Goal: Information Seeking & Learning: Understand process/instructions

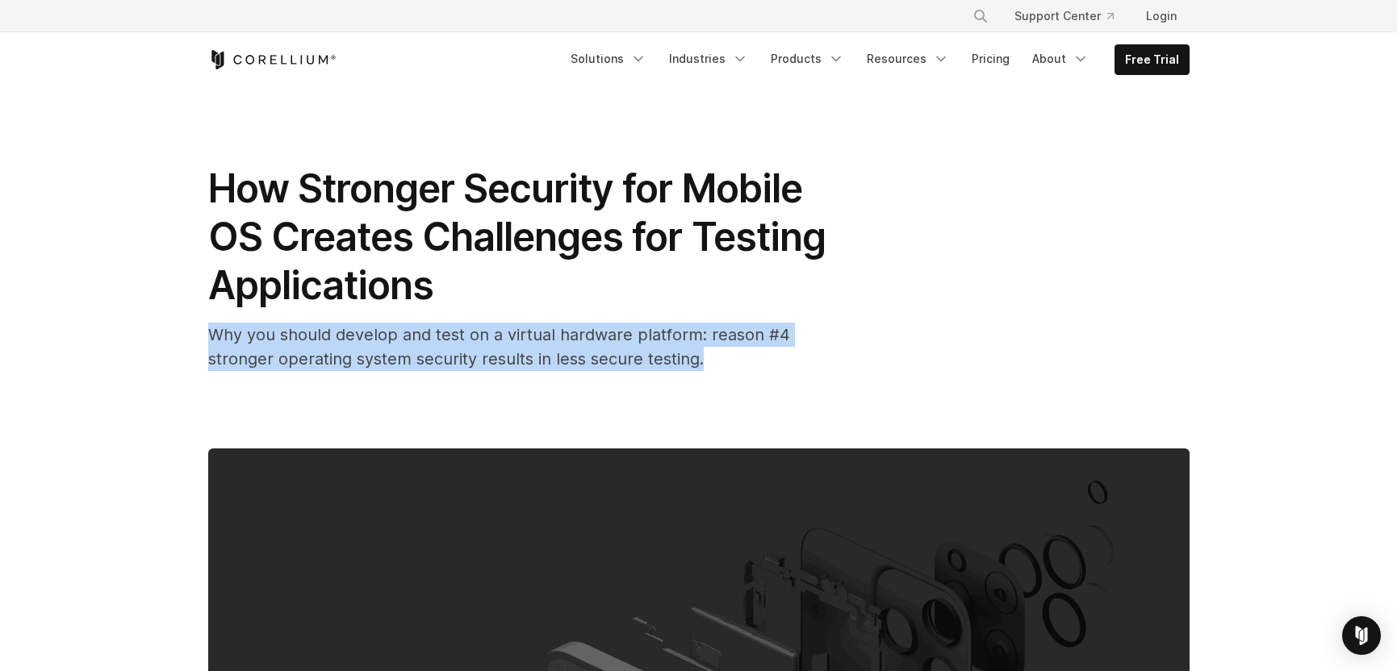
drag, startPoint x: 193, startPoint y: 338, endPoint x: 215, endPoint y: 378, distance: 45.1
click at [215, 377] on div "How Stronger Security for Mobile OS Creates Challenges for Testing Applications…" at bounding box center [698, 582] width 1033 height 991
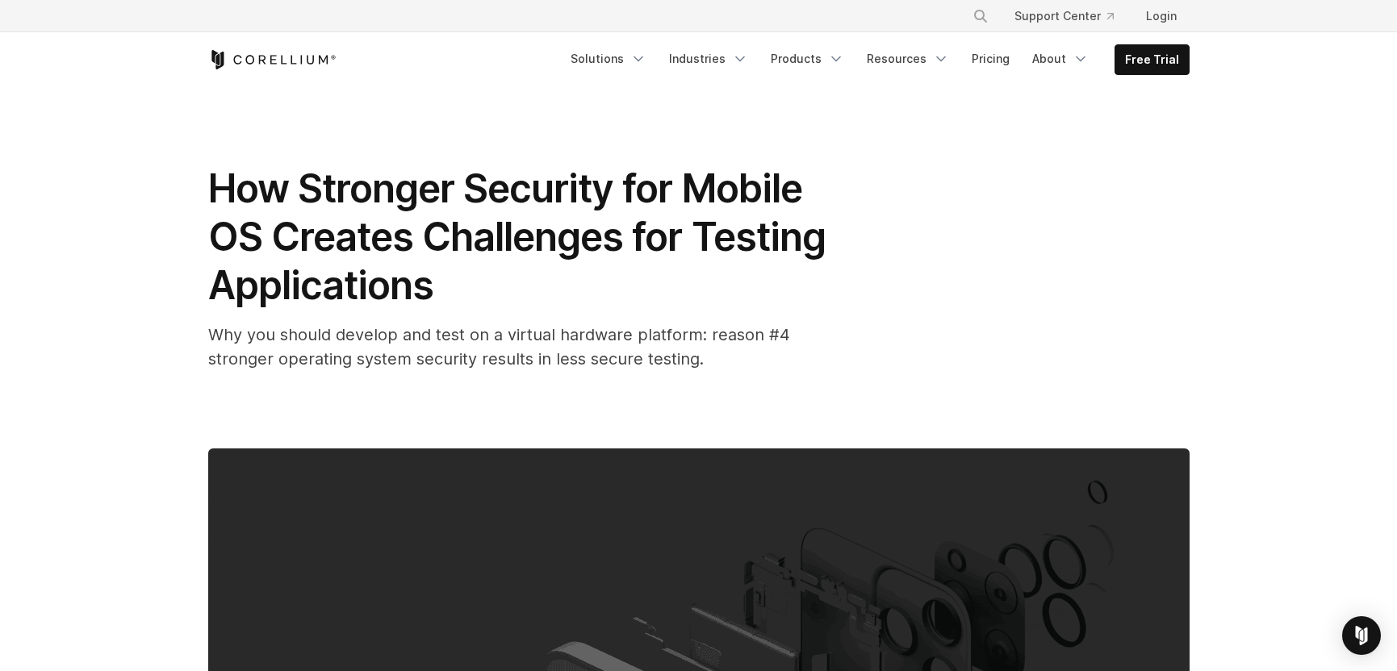
click at [694, 254] on span "How Stronger Security for Mobile OS Creates Challenges for Testing Applications" at bounding box center [516, 237] width 617 height 144
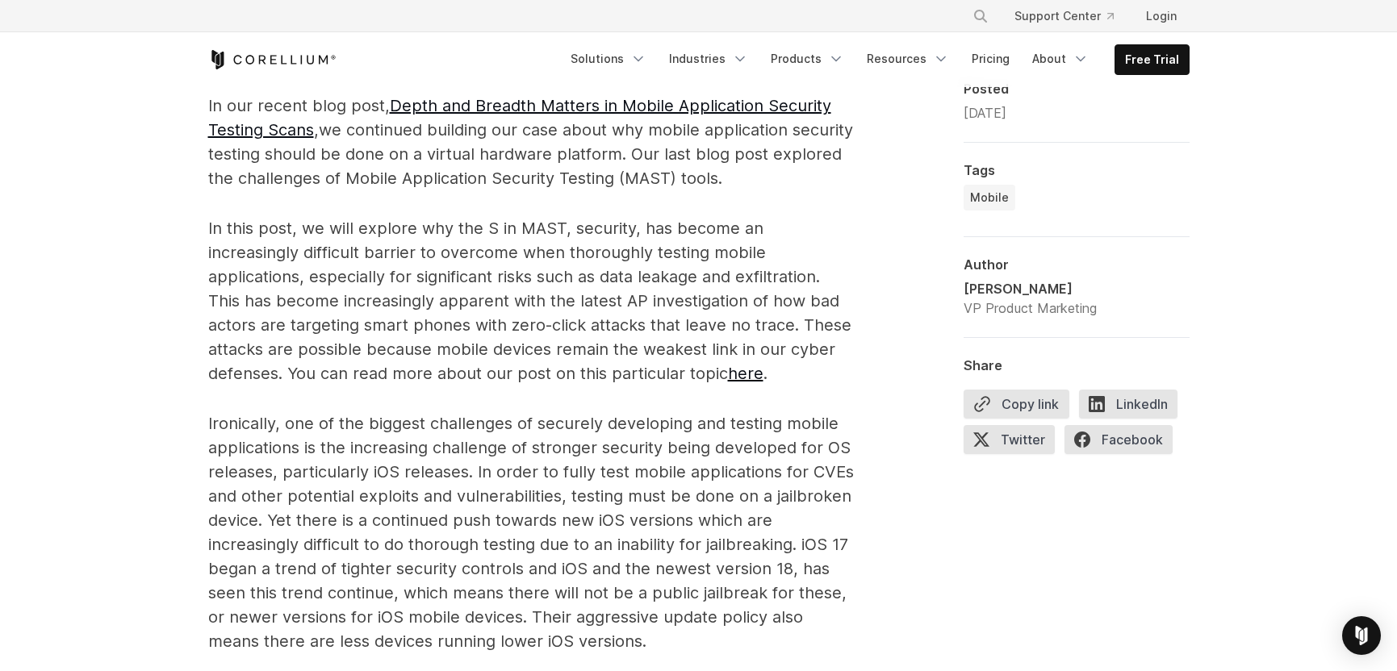
scroll to position [960, 0]
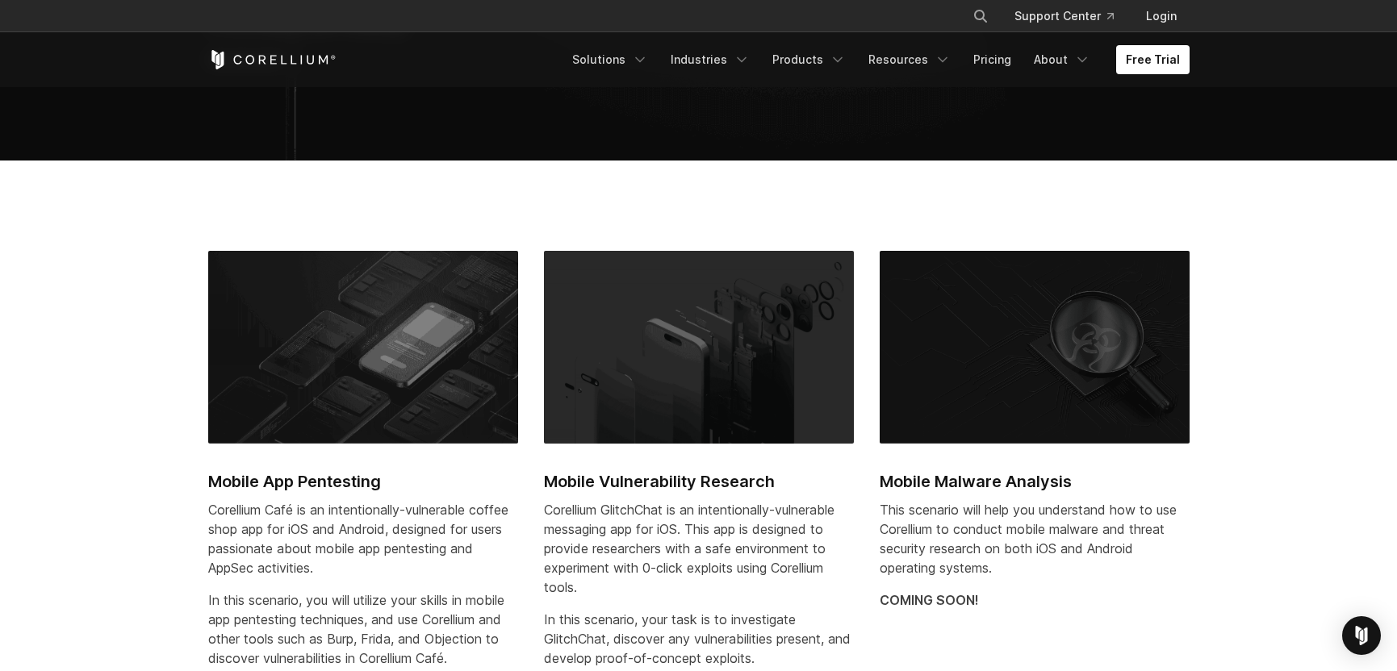
scroll to position [463, 0]
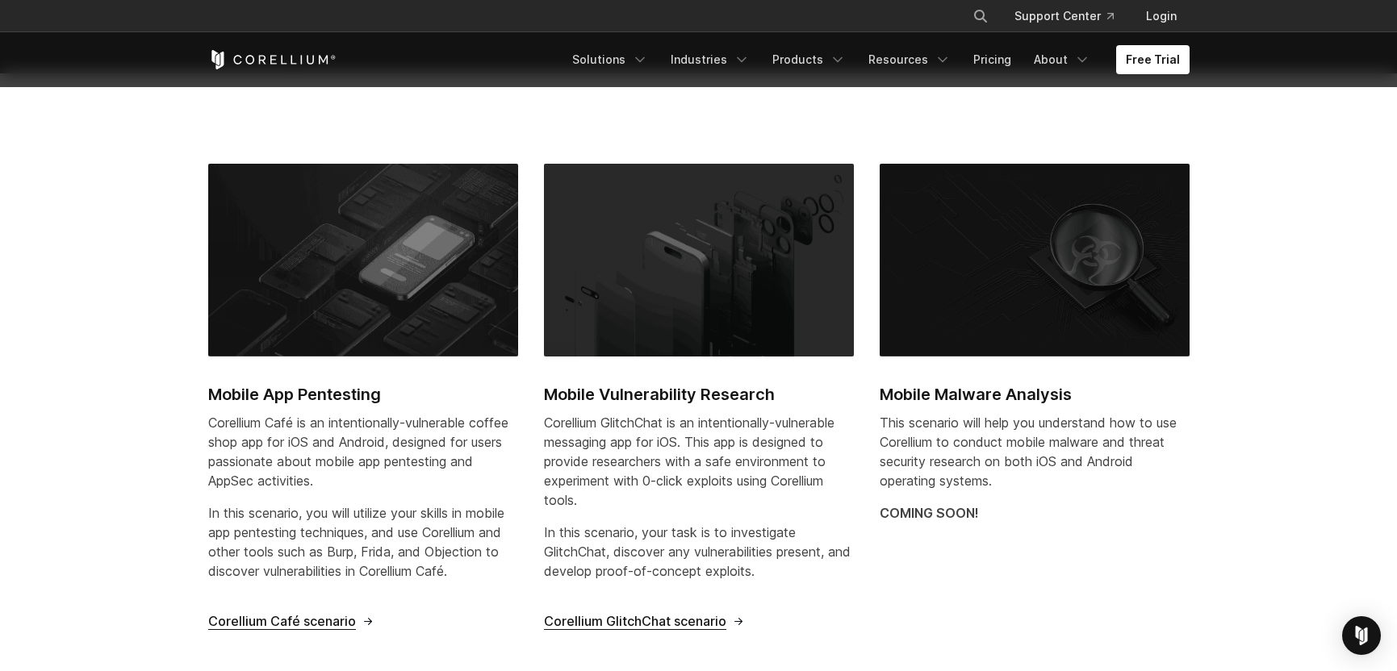
click at [297, 390] on h2 "Mobile App Pentesting" at bounding box center [363, 395] width 310 height 24
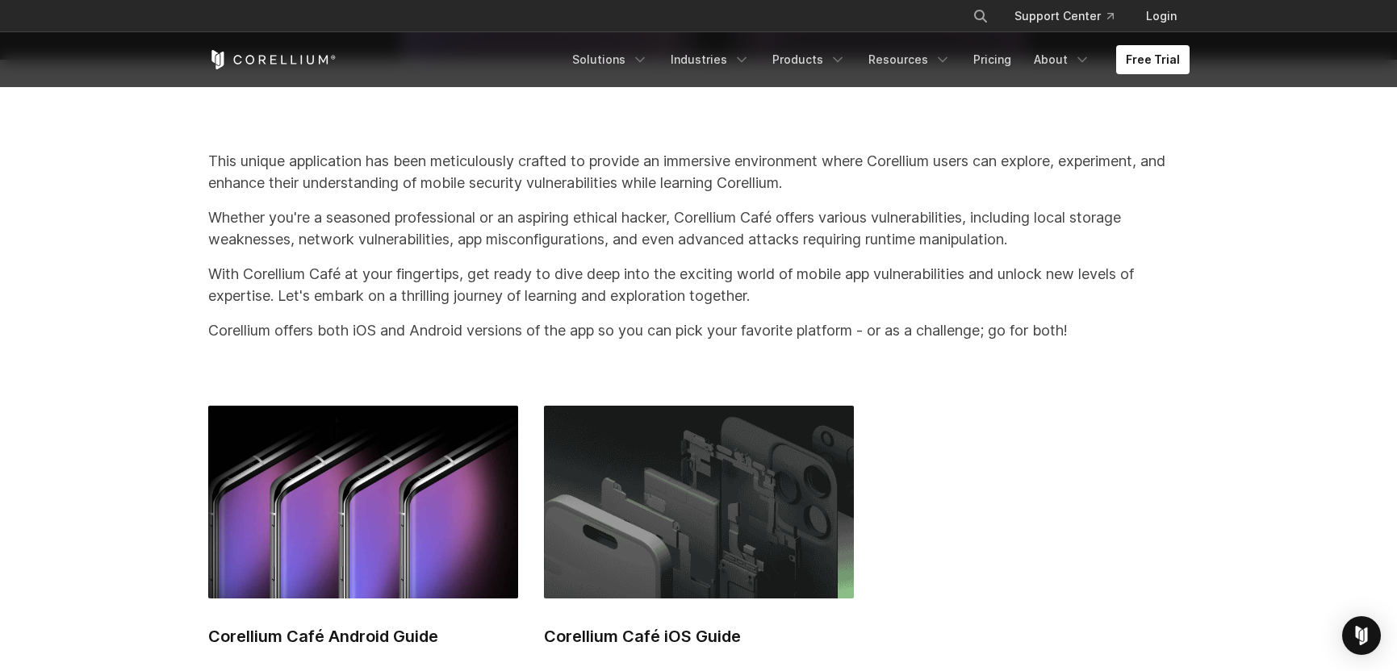
scroll to position [440, 0]
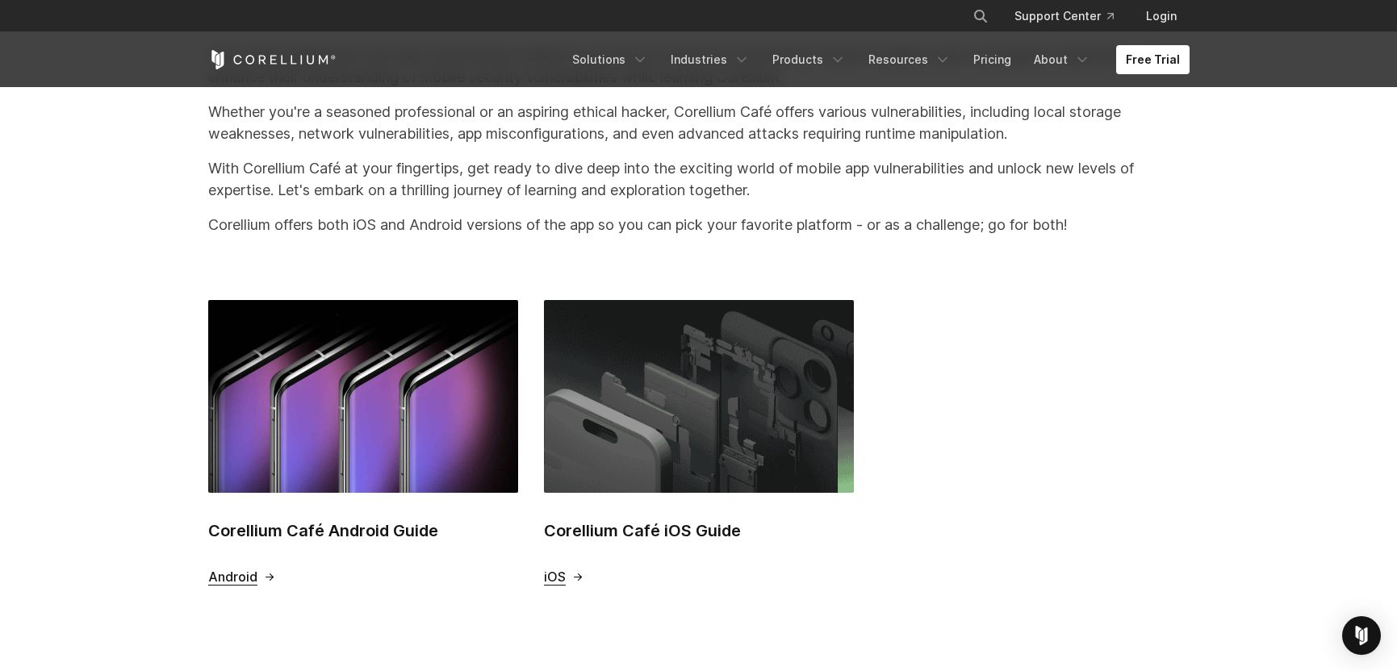
click at [624, 534] on h2 "Corellium Café iOS Guide" at bounding box center [699, 531] width 310 height 24
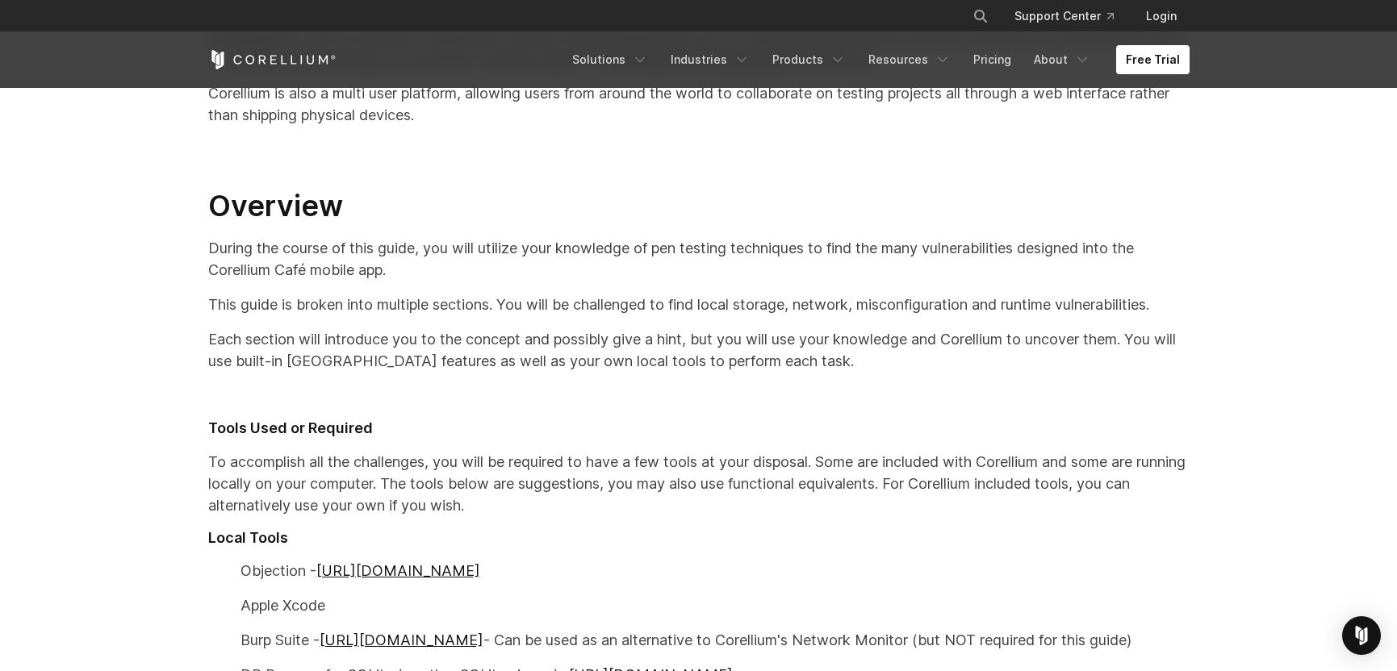
scroll to position [785, 0]
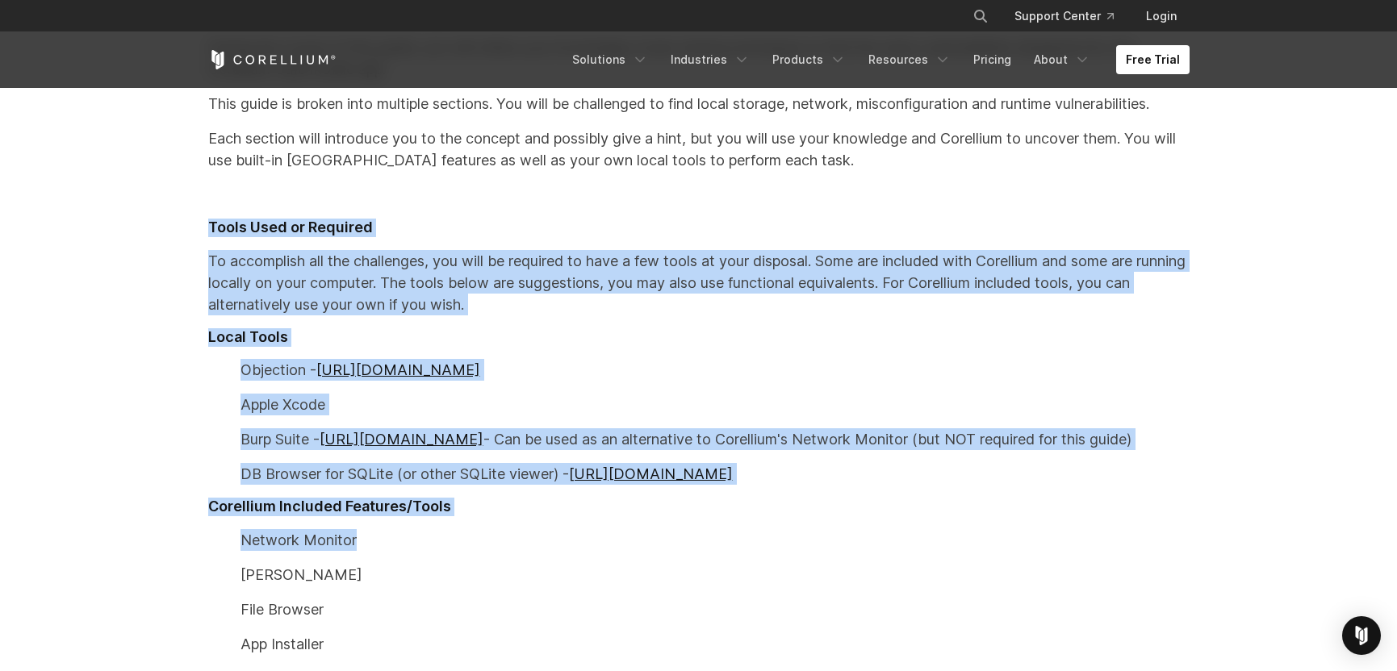
drag, startPoint x: 541, startPoint y: 215, endPoint x: 788, endPoint y: 542, distance: 409.8
click at [788, 542] on div "Mobile App Pen Testing with Corellium and Corellium Café Many mobile security p…" at bounding box center [699, 178] width 1014 height 1118
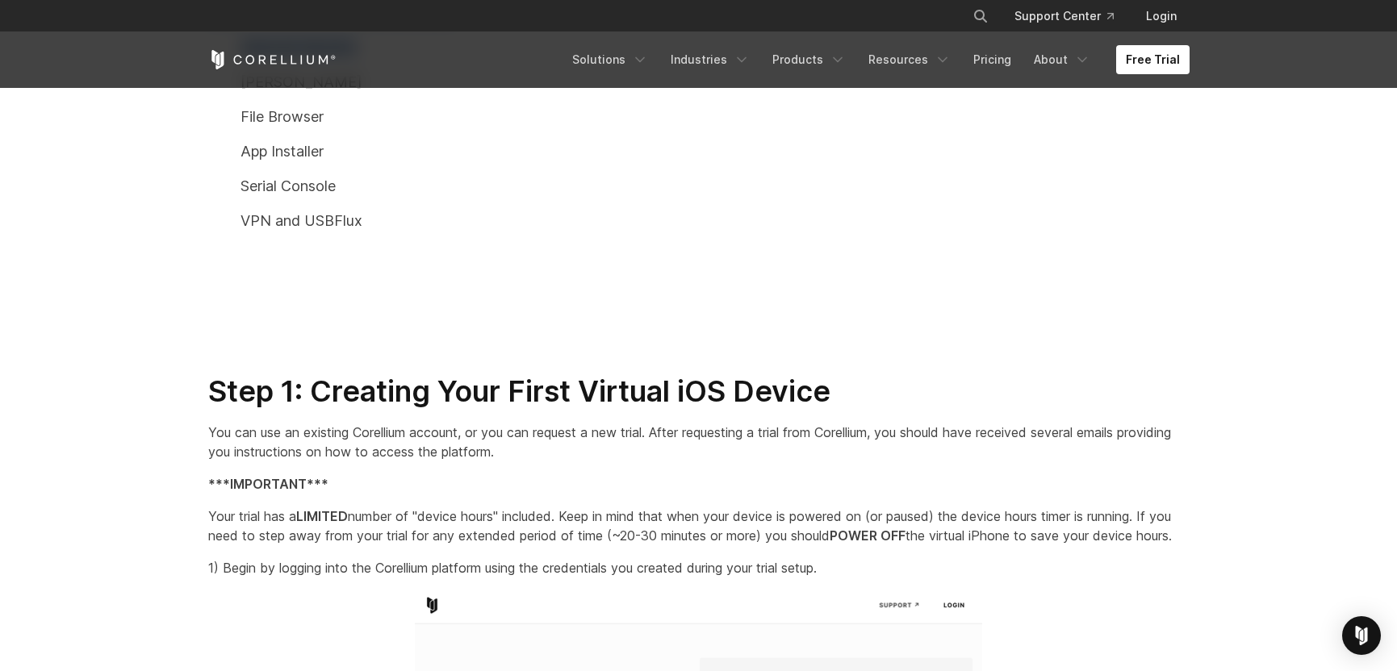
scroll to position [1415, 0]
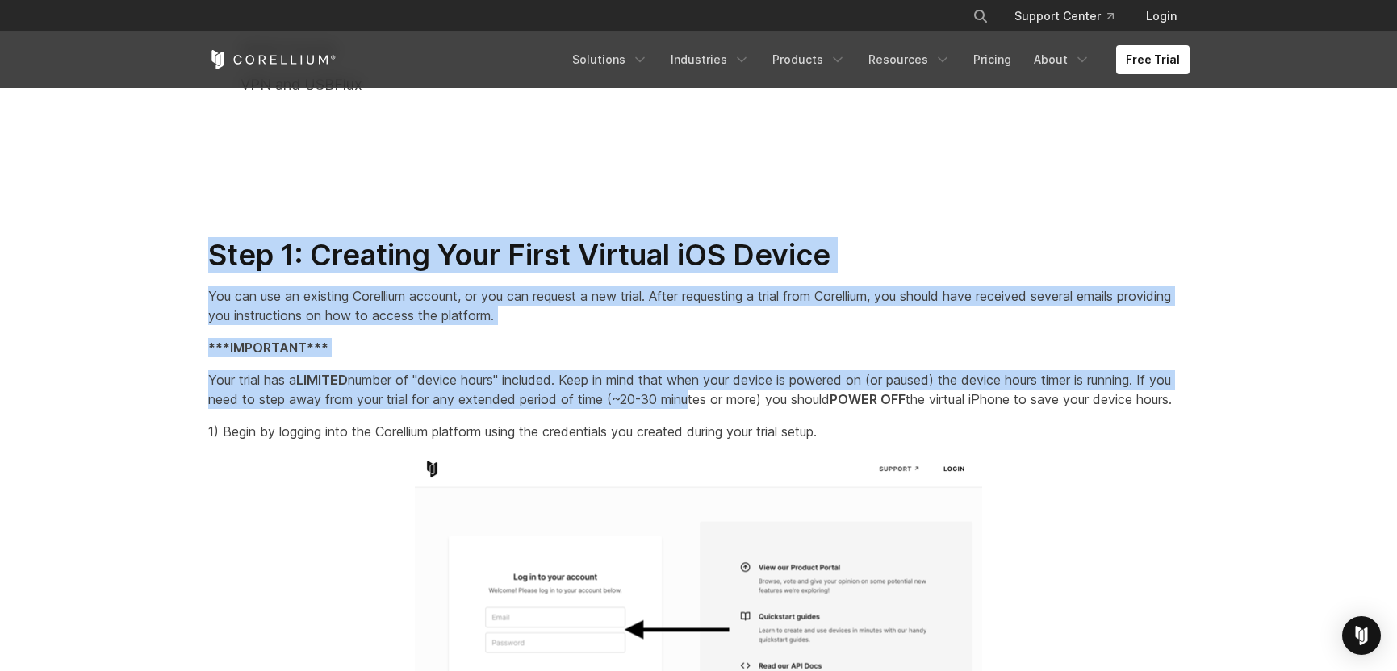
drag, startPoint x: 628, startPoint y: 211, endPoint x: 708, endPoint y: 388, distance: 193.9
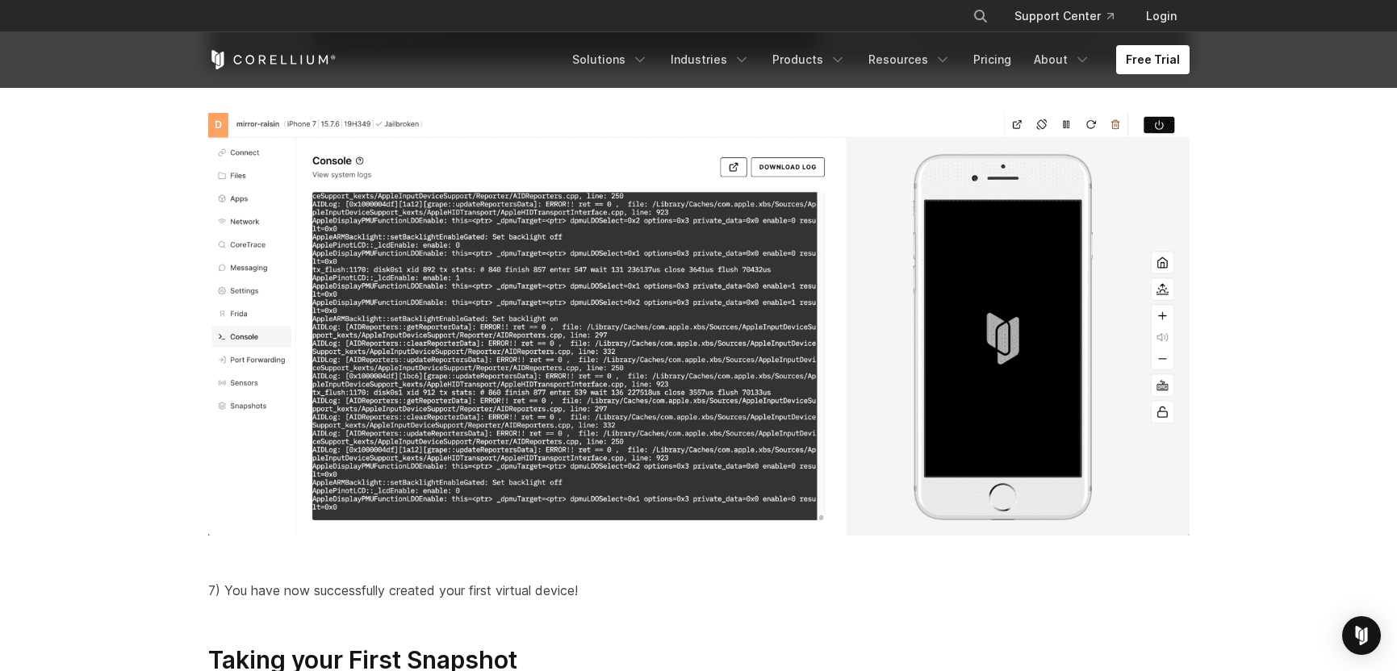
scroll to position [5391, 0]
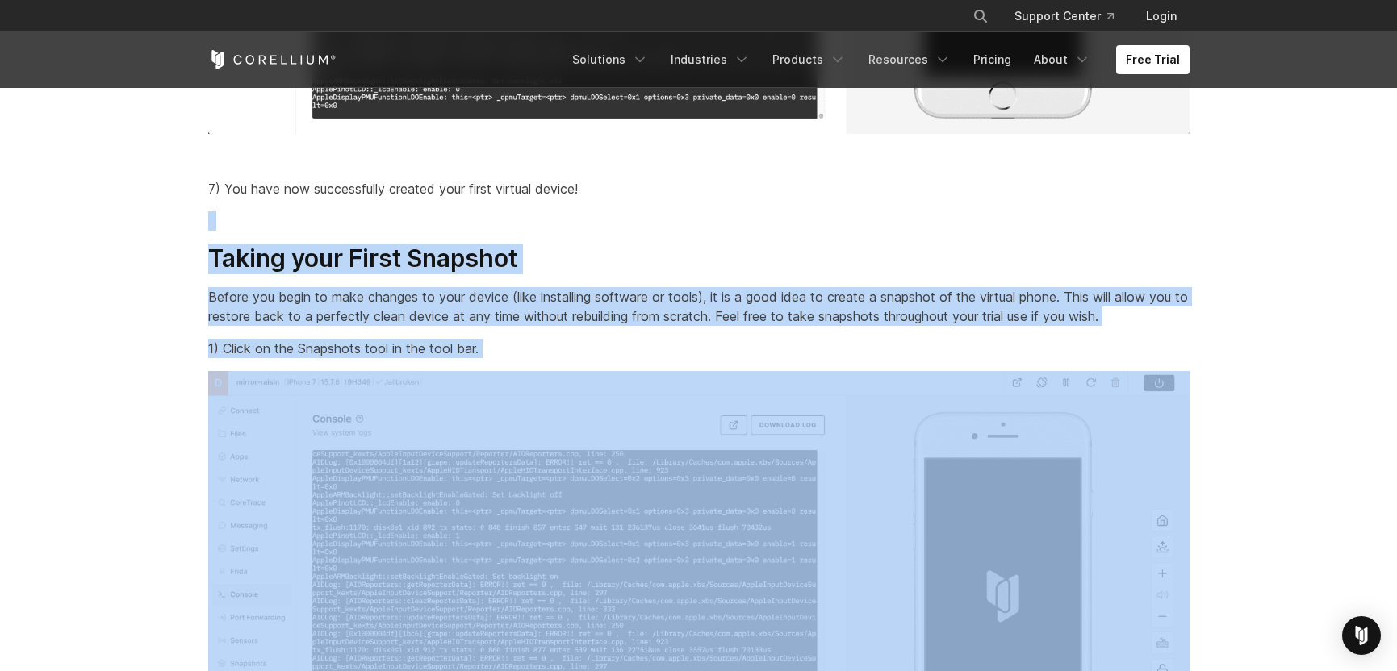
drag, startPoint x: 158, startPoint y: 295, endPoint x: 220, endPoint y: 382, distance: 106.4
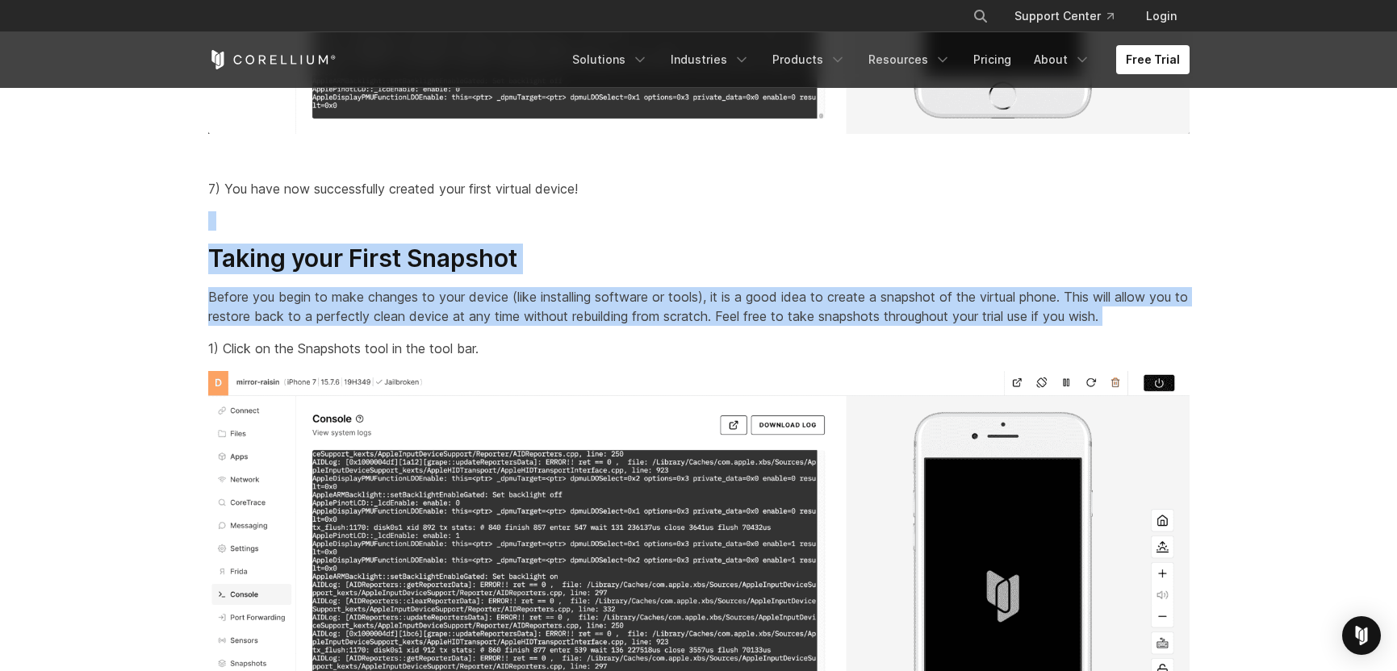
drag, startPoint x: 126, startPoint y: 240, endPoint x: 175, endPoint y: 366, distance: 135.2
drag, startPoint x: 128, startPoint y: 304, endPoint x: 138, endPoint y: 191, distance: 113.5
drag, startPoint x: 141, startPoint y: 184, endPoint x: 168, endPoint y: 350, distance: 168.4
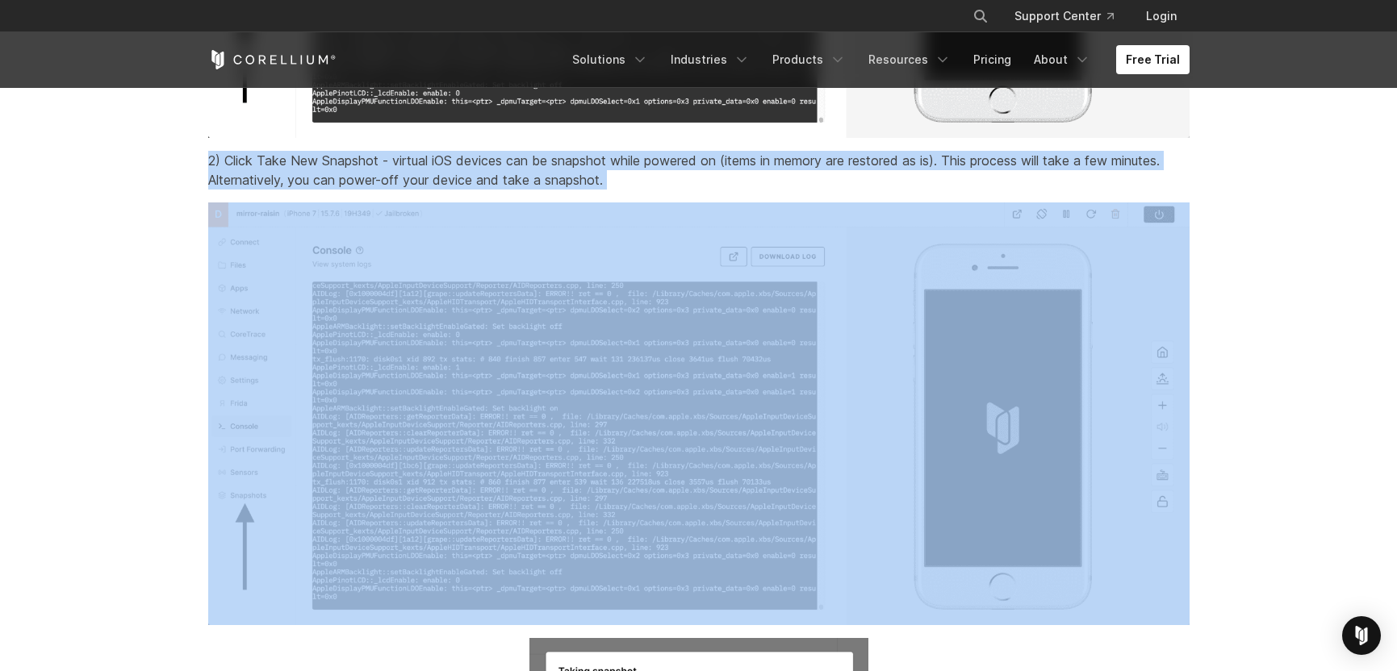
drag, startPoint x: 179, startPoint y: 181, endPoint x: 197, endPoint y: 219, distance: 42.6
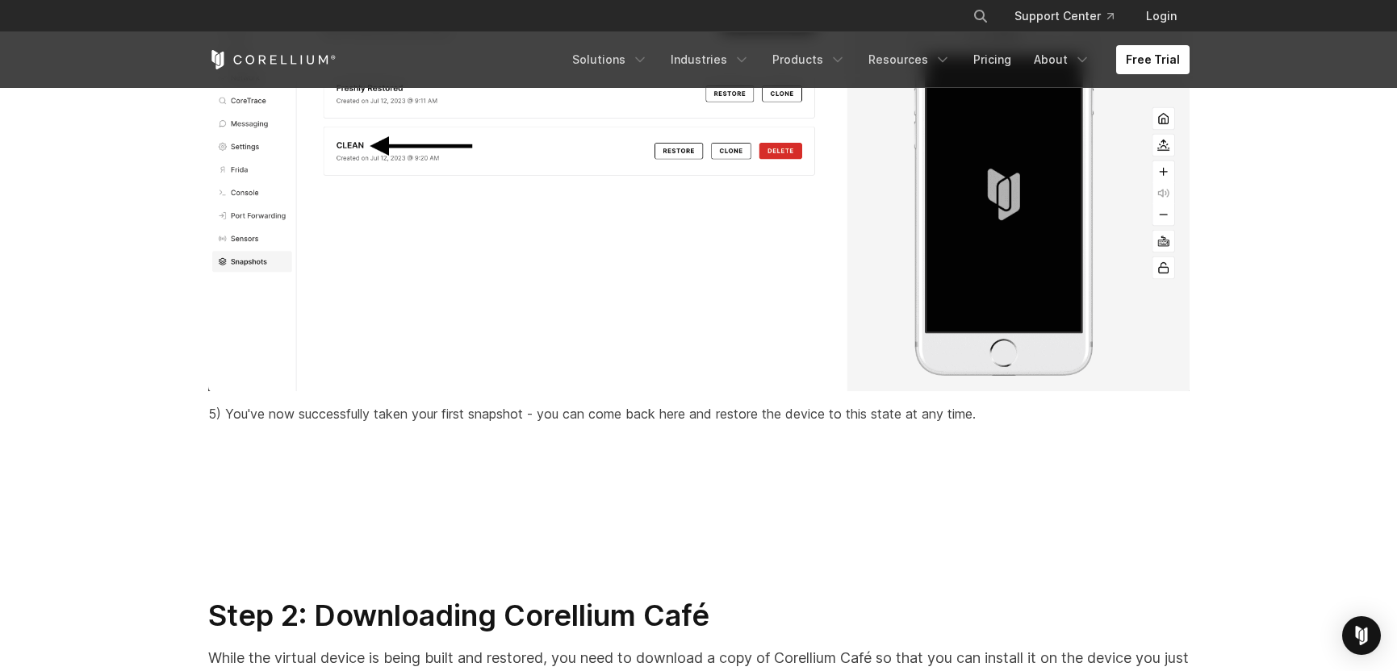
scroll to position [7740, 0]
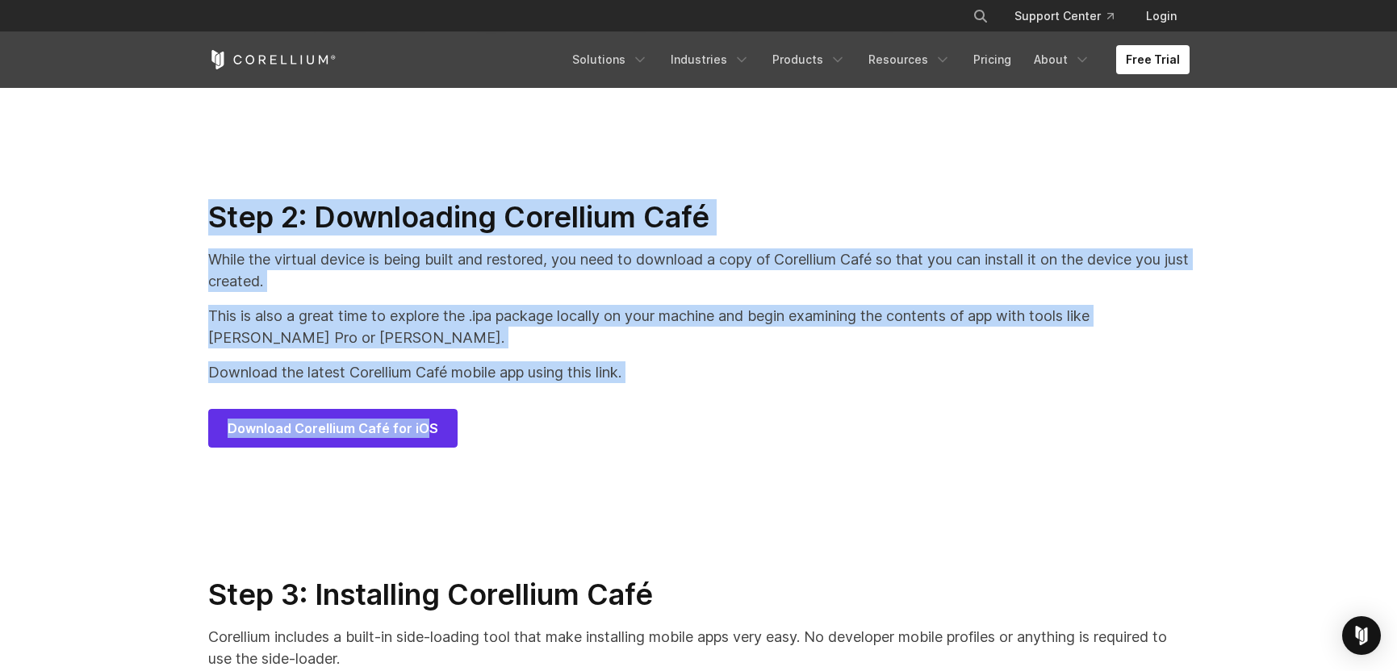
drag, startPoint x: 193, startPoint y: 232, endPoint x: 192, endPoint y: 415, distance: 183.2
click at [196, 414] on section "Step 2: Downloading Corellium Café While the virtual device is being built and …" at bounding box center [698, 337] width 1397 height 378
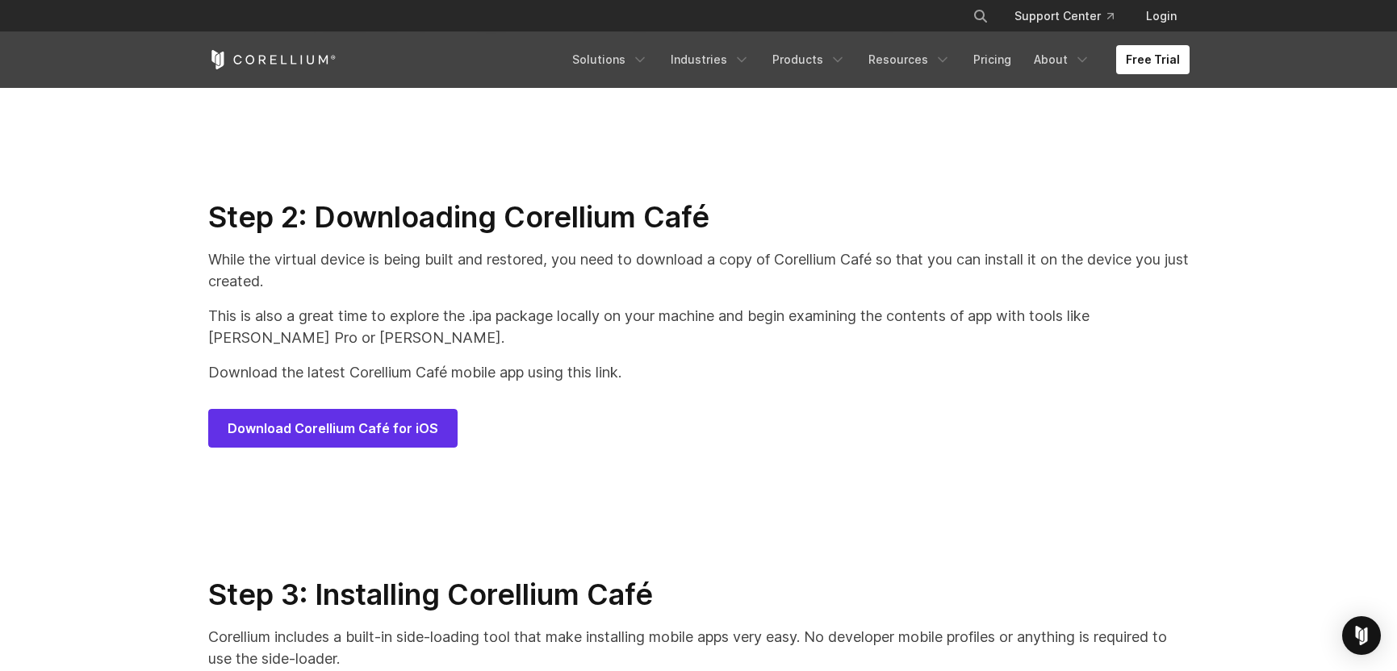
click at [138, 418] on section "Step 2: Downloading Corellium Café While the virtual device is being built and …" at bounding box center [698, 337] width 1397 height 378
click at [287, 438] on span "Download Corellium Café for iOS" at bounding box center [333, 428] width 211 height 19
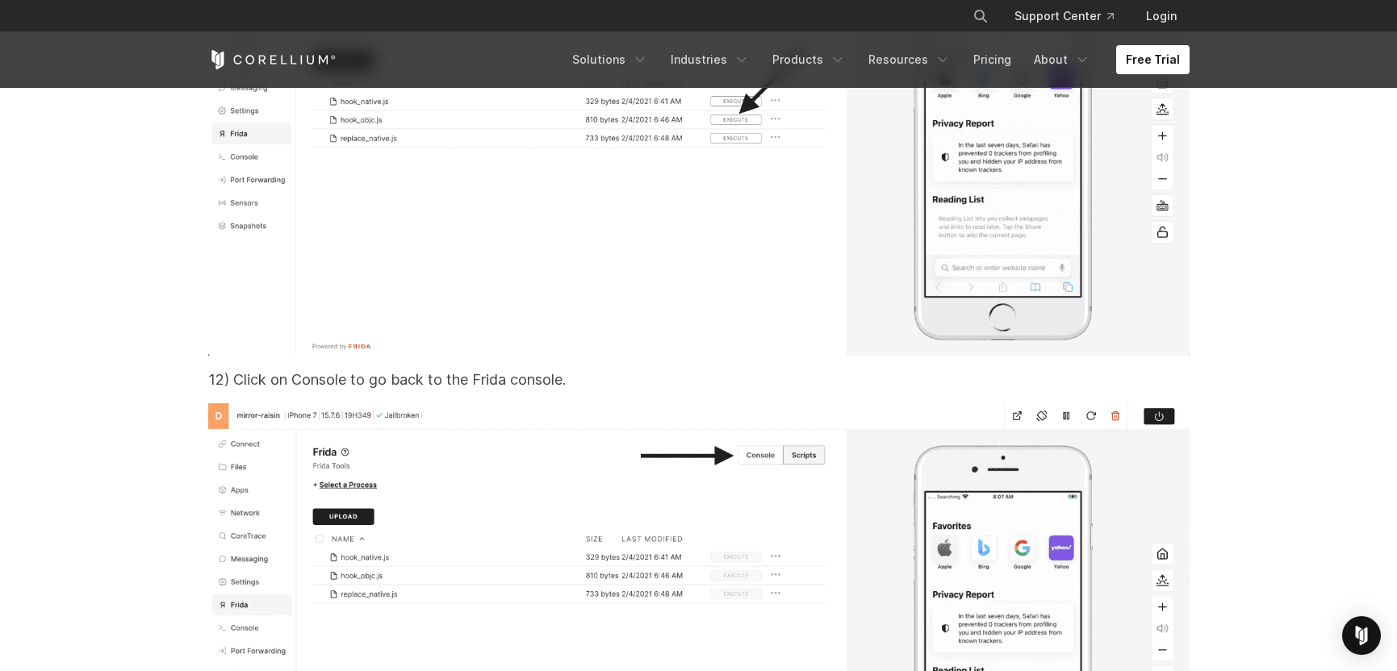
scroll to position [31762, 0]
